Goal: Check status

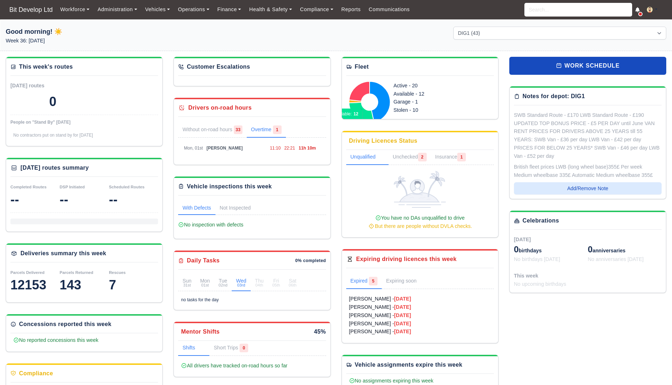
select select "2"
click at [228, 123] on link "Without on-road hours 33" at bounding box center [212, 130] width 69 height 15
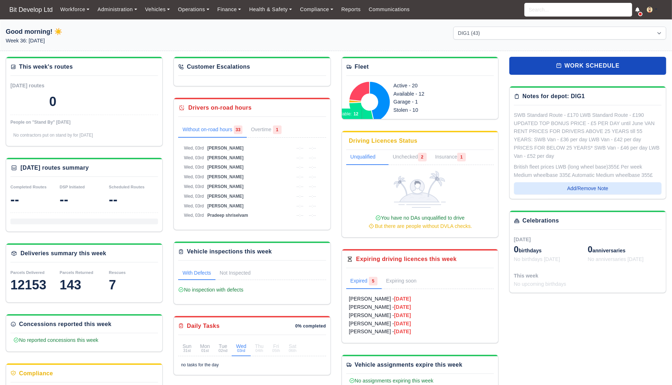
click at [217, 106] on div "Drivers on-road hours" at bounding box center [219, 108] width 63 height 9
click at [86, 80] on div "This week's routes [DATE] routes 0 People on "Stand By" [DATE] No contractors p…" at bounding box center [84, 101] width 156 height 89
click at [52, 63] on div "This week's routes" at bounding box center [46, 67] width 54 height 9
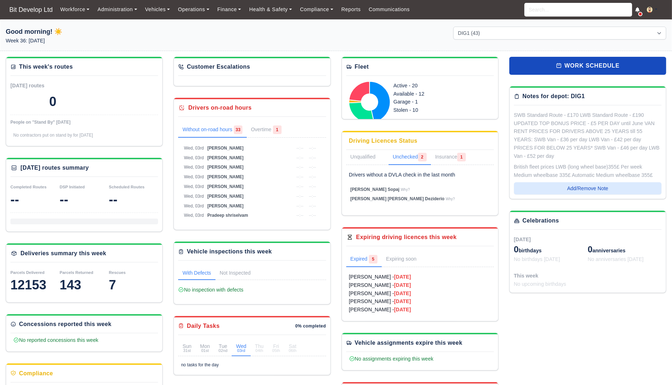
click at [410, 157] on link "Unchecked 2" at bounding box center [410, 157] width 42 height 15
click at [446, 158] on link "Insurance 1" at bounding box center [450, 157] width 39 height 15
click at [416, 158] on link "Unchecked 2" at bounding box center [410, 157] width 42 height 15
click at [360, 158] on link "Unqualified 0" at bounding box center [367, 157] width 42 height 15
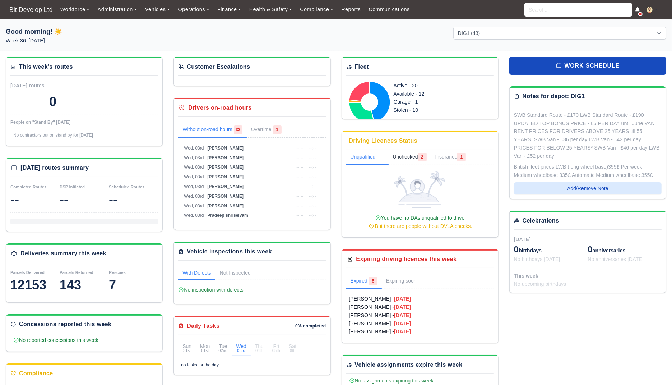
click at [404, 158] on link "Unchecked 2" at bounding box center [410, 157] width 42 height 15
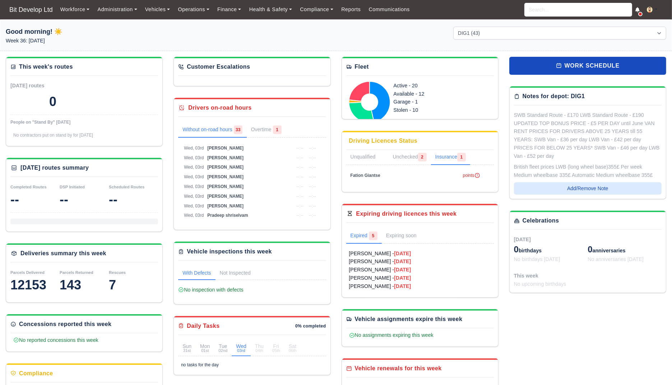
click at [451, 158] on link "Insurance 1" at bounding box center [450, 157] width 39 height 15
click at [407, 158] on link "Unchecked 2" at bounding box center [410, 157] width 42 height 15
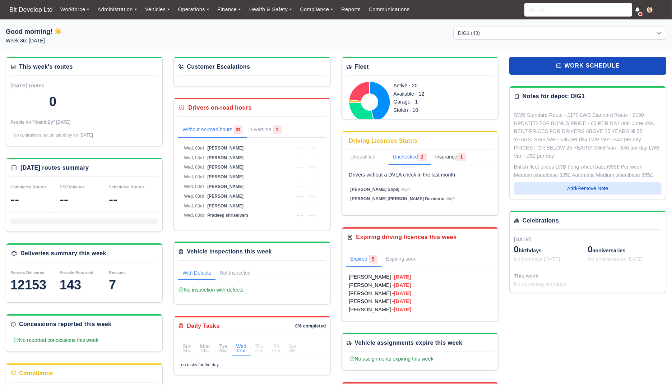
click at [451, 158] on link "Insurance 1" at bounding box center [450, 157] width 39 height 15
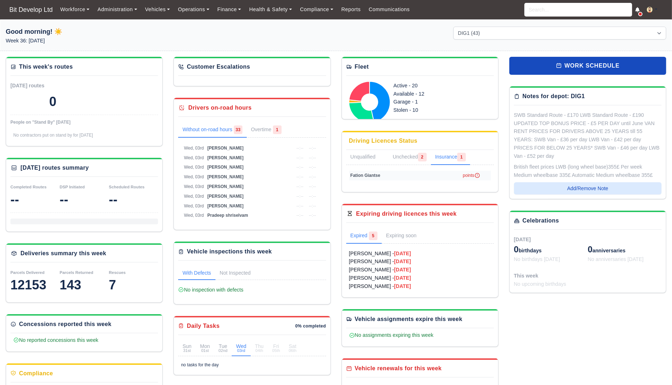
click at [465, 174] on span "points" at bounding box center [471, 175] width 17 height 5
click at [367, 174] on span "Fation Giantse" at bounding box center [366, 175] width 30 height 5
click at [465, 176] on span "points" at bounding box center [471, 175] width 17 height 5
click at [421, 146] on div "Driving Licences Status" at bounding box center [420, 143] width 148 height 13
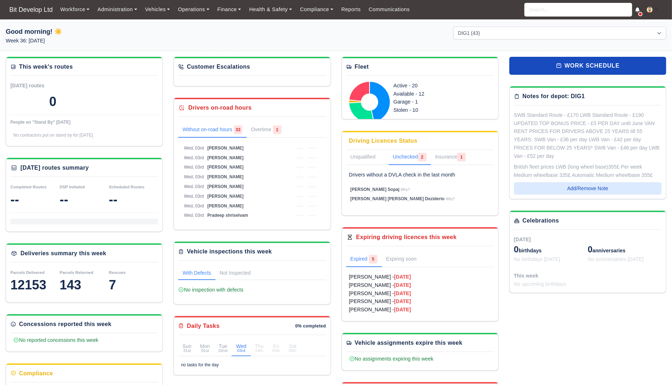
click at [415, 156] on link "Unchecked 2" at bounding box center [410, 157] width 42 height 15
